Goal: Task Accomplishment & Management: Use online tool/utility

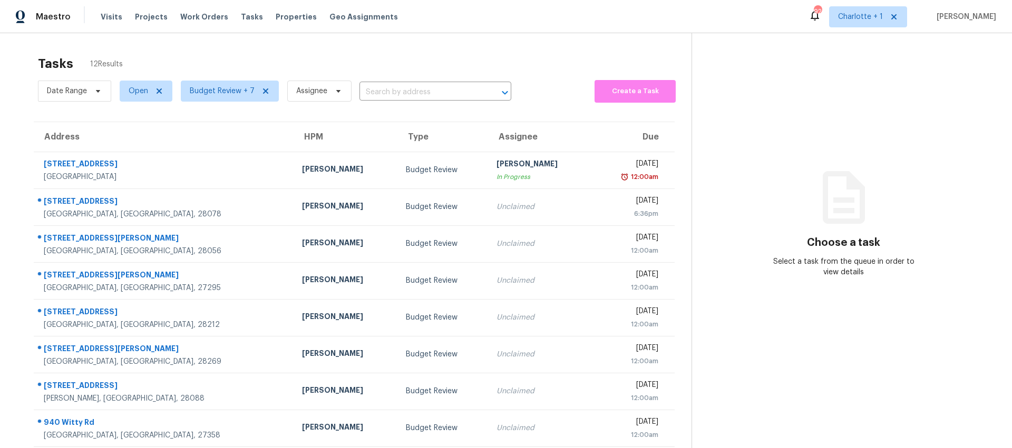
scroll to position [108, 0]
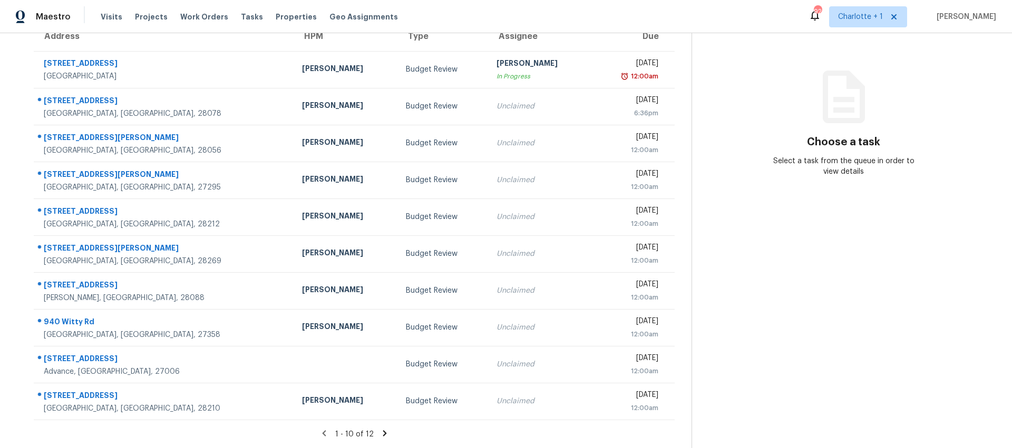
click at [383, 431] on icon at bounding box center [385, 434] width 4 height 6
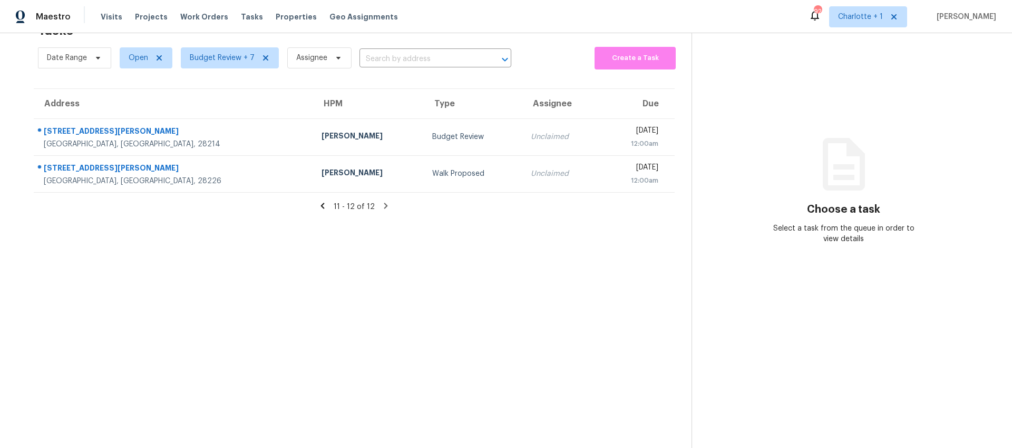
click at [321, 203] on icon at bounding box center [323, 206] width 4 height 6
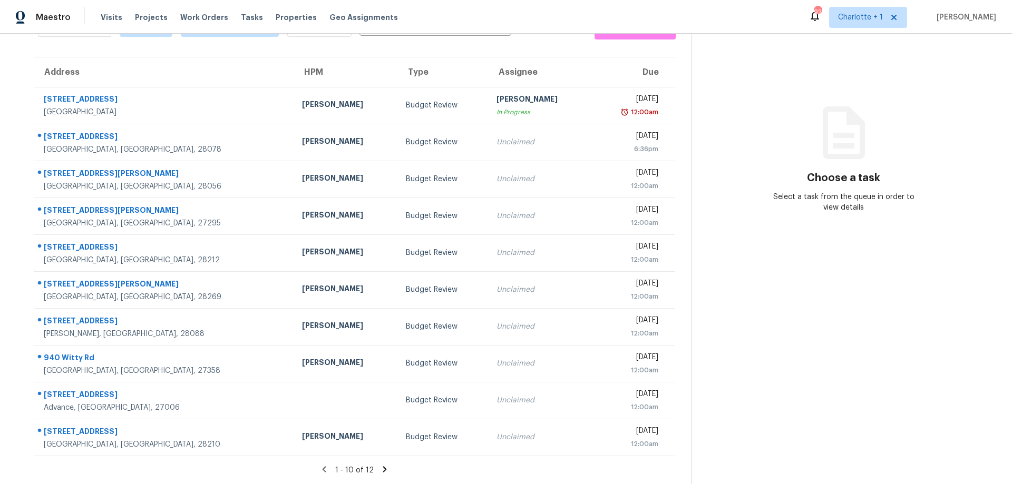
scroll to position [72, 0]
click at [761, 285] on section "Choose a task Select a task from the queue in order to view details" at bounding box center [843, 226] width 304 height 516
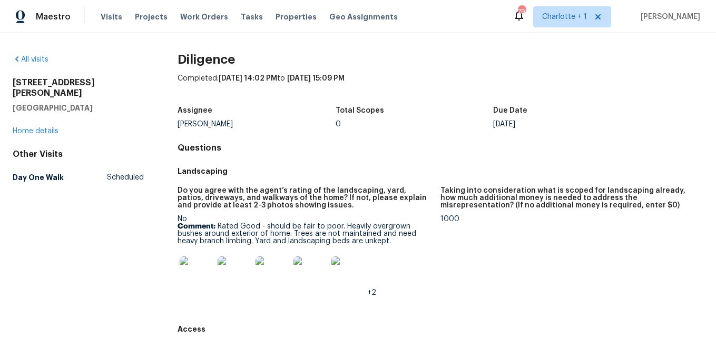
scroll to position [112, 0]
